Goal: Task Accomplishment & Management: Manage account settings

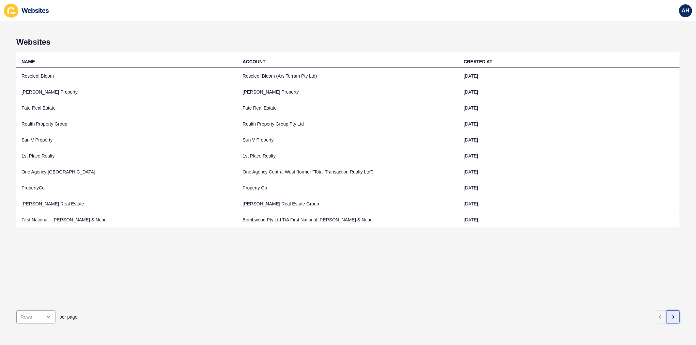
click at [671, 315] on icon "button" at bounding box center [673, 317] width 5 height 5
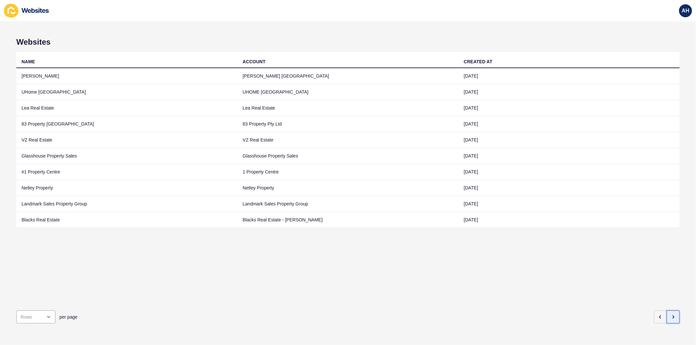
click at [671, 315] on icon "button" at bounding box center [673, 317] width 5 height 5
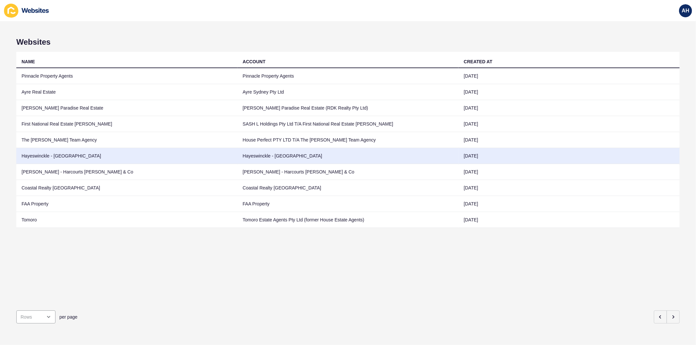
click at [234, 159] on td "Hayeswinckle - [GEOGRAPHIC_DATA]" at bounding box center [126, 156] width 221 height 16
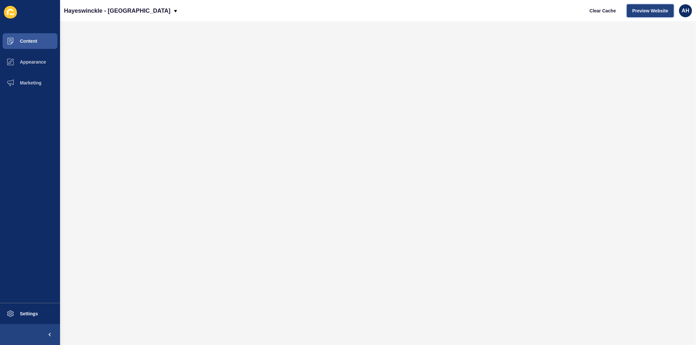
click at [653, 8] on span "Preview Website" at bounding box center [651, 11] width 36 height 7
click at [28, 37] on button "Content" at bounding box center [30, 41] width 60 height 21
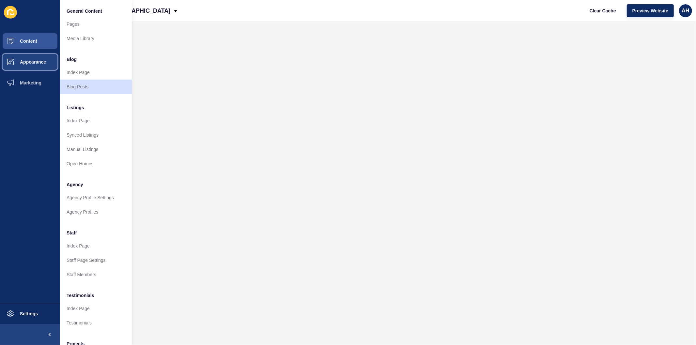
click at [38, 65] on button "Appearance" at bounding box center [30, 62] width 60 height 21
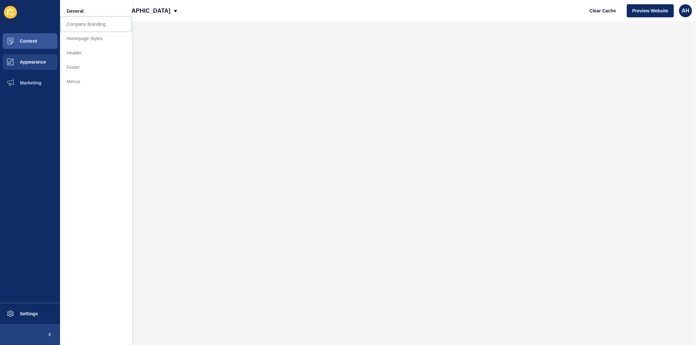
click at [80, 24] on link "Company Branding" at bounding box center [96, 24] width 72 height 14
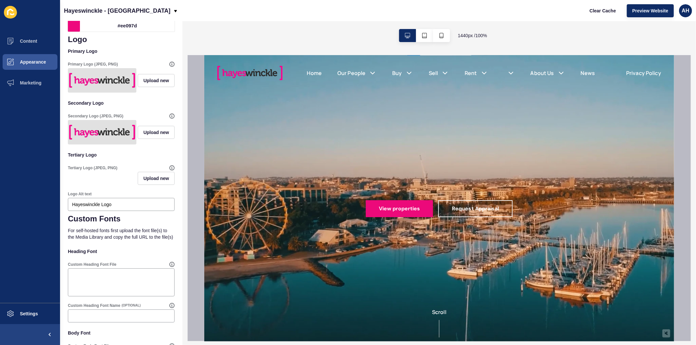
scroll to position [217, 0]
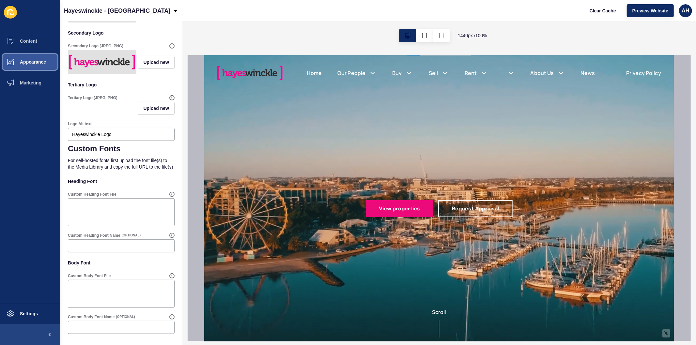
click at [43, 59] on span "Appearance" at bounding box center [22, 61] width 47 height 5
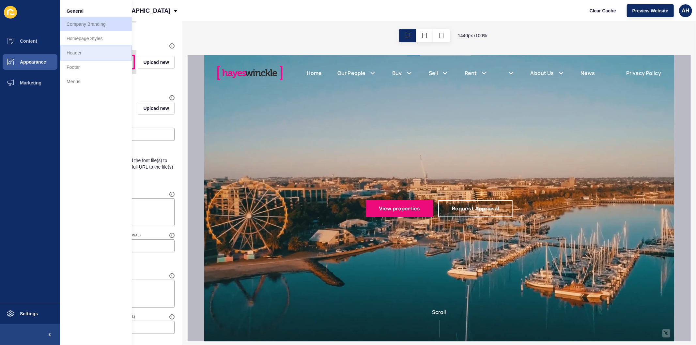
click at [92, 52] on link "Header" at bounding box center [96, 53] width 72 height 14
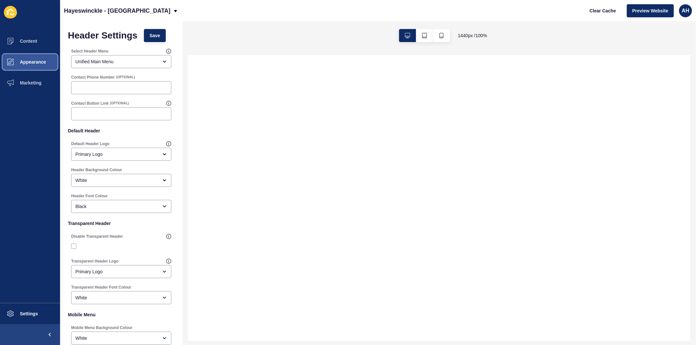
click at [23, 58] on button "Appearance" at bounding box center [30, 62] width 60 height 21
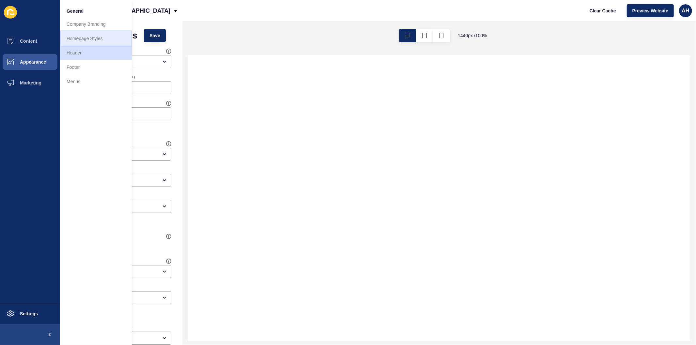
click at [84, 40] on link "Homepage Styles" at bounding box center [96, 38] width 72 height 14
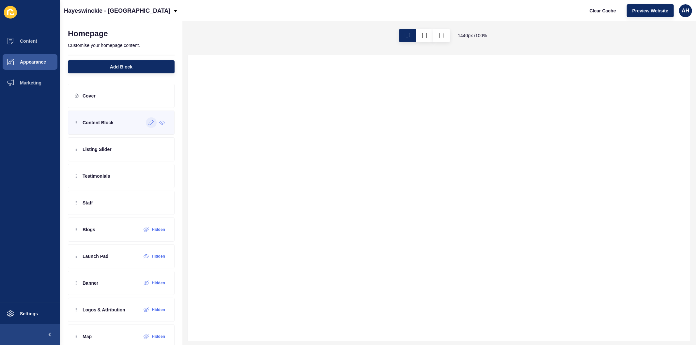
click at [149, 122] on icon at bounding box center [152, 122] width 6 height 5
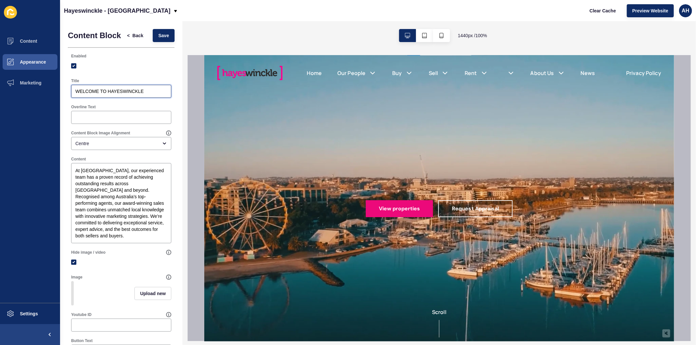
click at [110, 95] on input "WELCOME TO HAYESWINCKLE" at bounding box center [121, 91] width 92 height 7
type input "Welcome to Hayeswinckle"
click at [159, 35] on span "Save" at bounding box center [163, 35] width 11 height 7
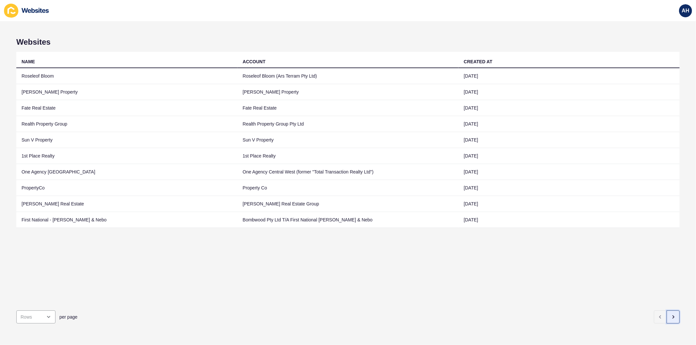
click at [673, 313] on button "button" at bounding box center [673, 317] width 13 height 13
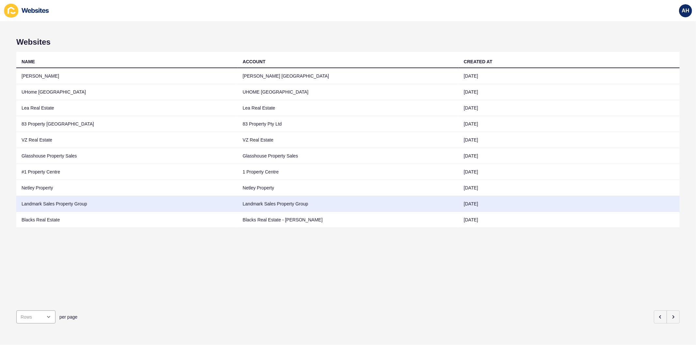
click at [263, 206] on td "Landmark Sales Property Group" at bounding box center [348, 204] width 221 height 16
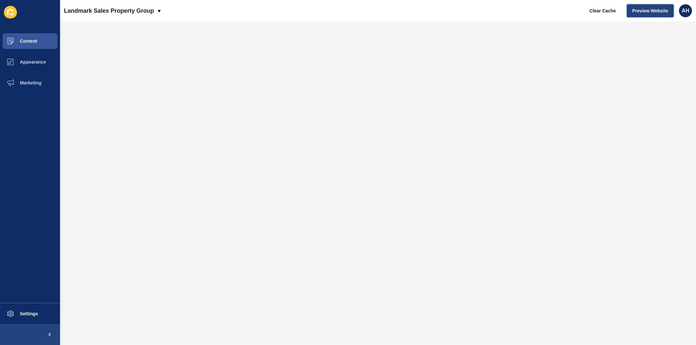
click at [648, 5] on button "Preview Website" at bounding box center [650, 10] width 47 height 13
click at [28, 63] on span "Appearance" at bounding box center [22, 61] width 47 height 5
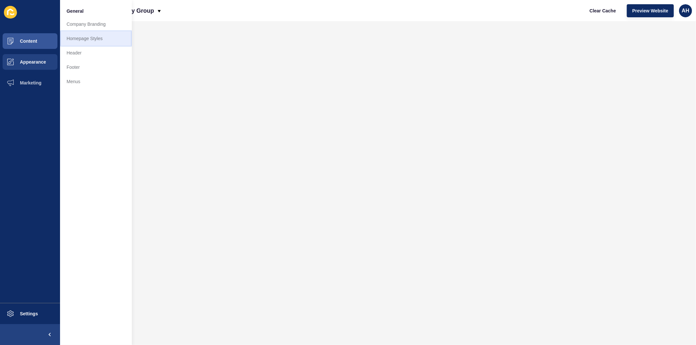
click at [84, 37] on link "Homepage Styles" at bounding box center [96, 38] width 72 height 14
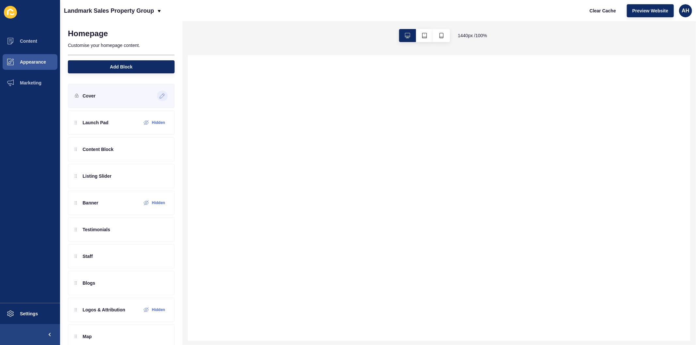
click at [160, 96] on icon at bounding box center [163, 95] width 6 height 5
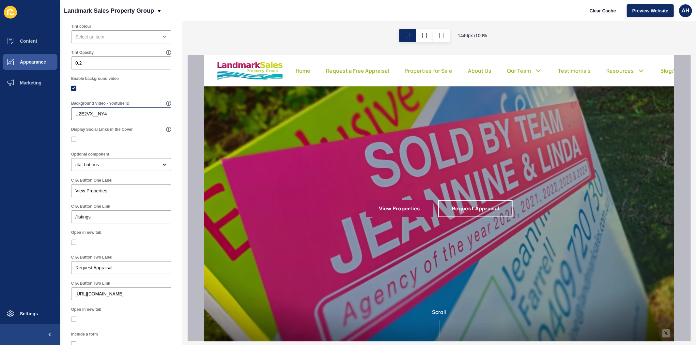
scroll to position [217, 0]
click at [132, 117] on input "U2E2VX__NY4" at bounding box center [121, 113] width 92 height 7
paste input "p2RGTqP-1MU"
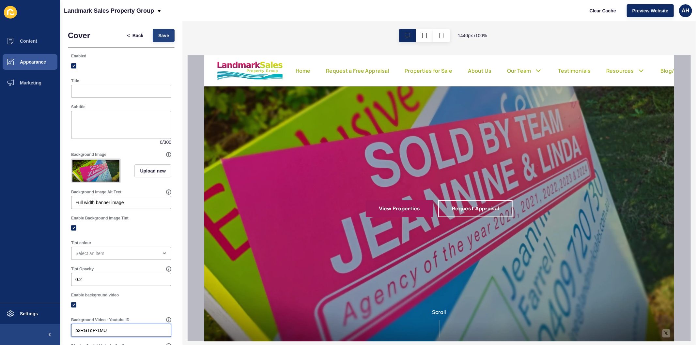
type input "p2RGTqP-1MU"
click at [158, 35] on span "Save" at bounding box center [163, 35] width 11 height 7
